Goal: Use online tool/utility: Utilize a website feature to perform a specific function

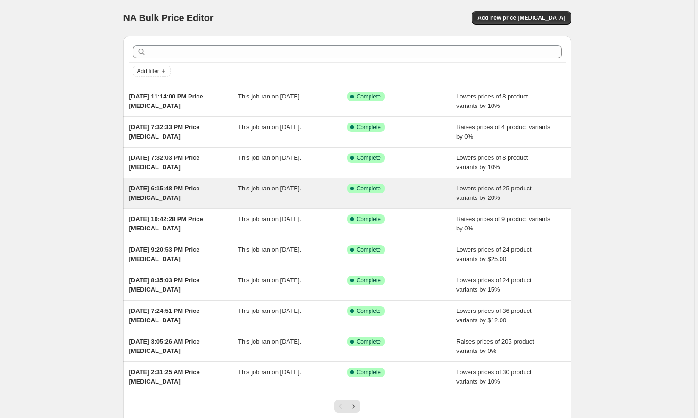
click at [300, 195] on div "This job ran on [DATE]." at bounding box center [292, 193] width 109 height 19
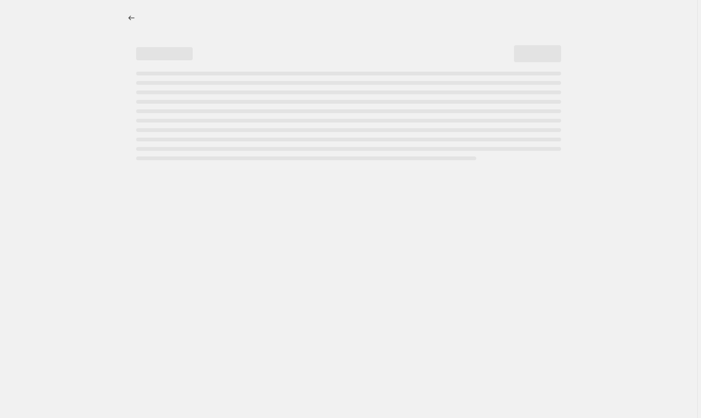
select select "percentage"
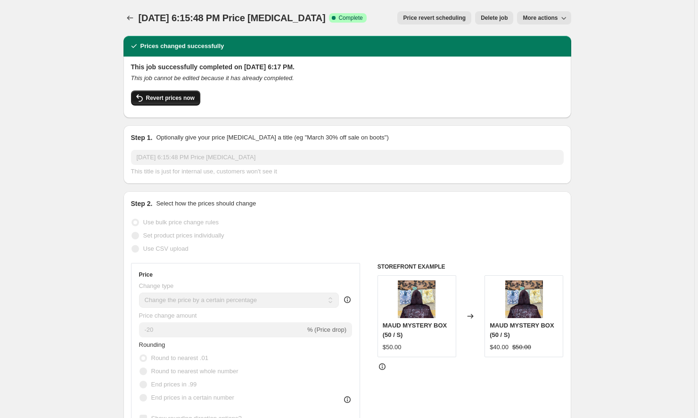
click at [155, 98] on span "Revert prices now" at bounding box center [170, 98] width 49 height 8
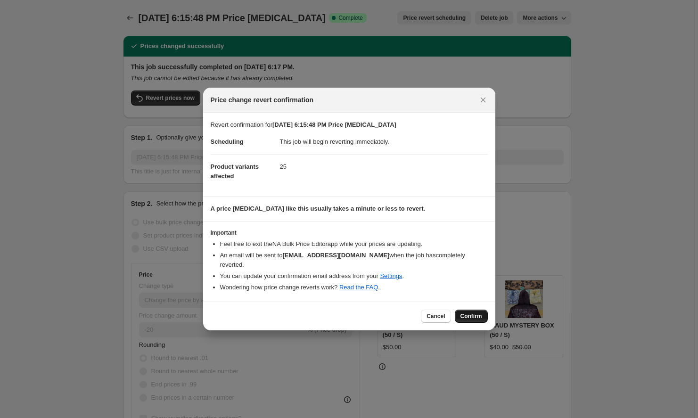
click at [485, 315] on button "Confirm" at bounding box center [471, 316] width 33 height 13
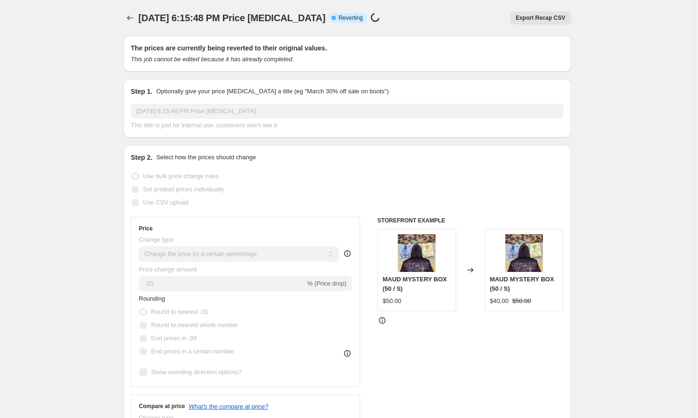
select select "percentage"
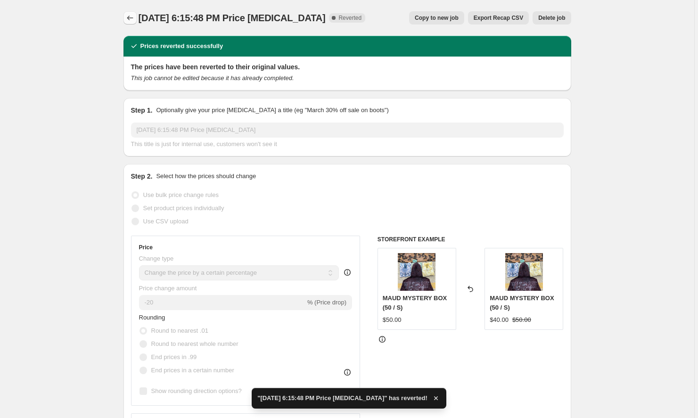
click at [127, 20] on icon "Price change jobs" at bounding box center [129, 17] width 9 height 9
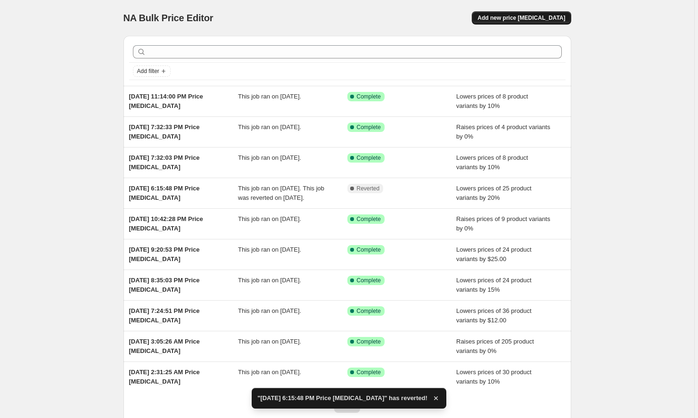
click at [519, 12] on button "Add new price [MEDICAL_DATA]" at bounding box center [521, 17] width 99 height 13
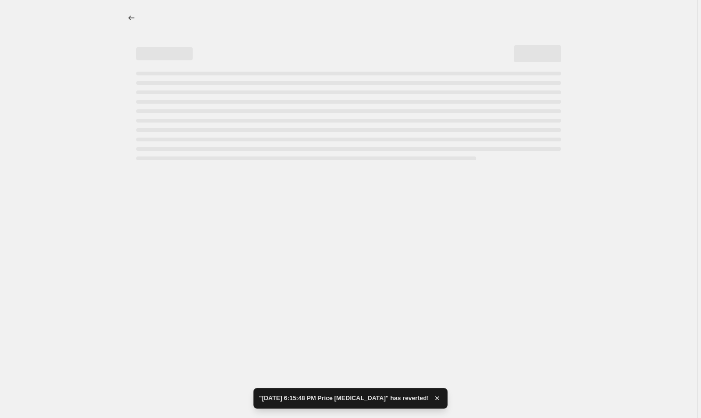
select select "percentage"
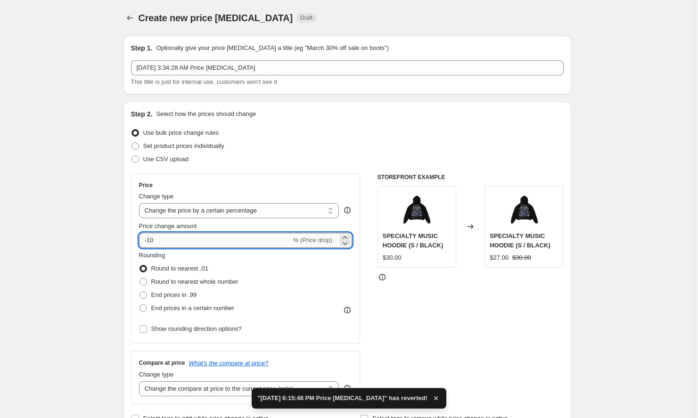
click at [222, 245] on input "-10" at bounding box center [215, 240] width 152 height 15
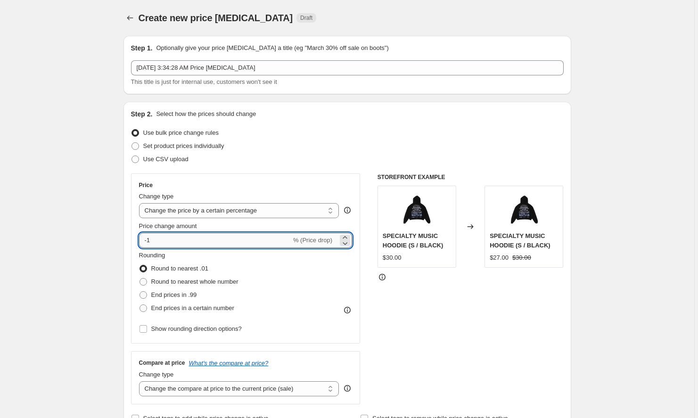
type input "-10"
